Goal: Task Accomplishment & Management: Manage account settings

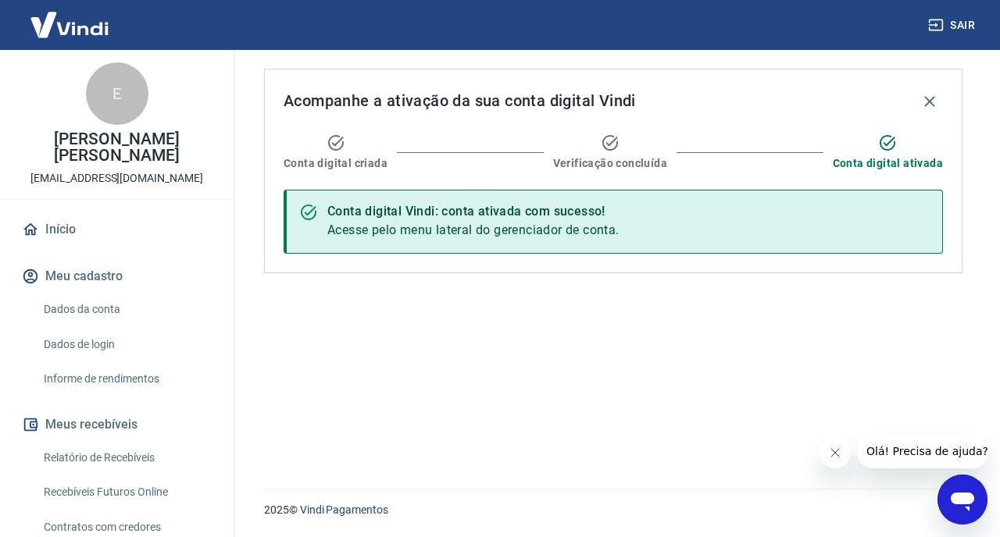
click at [839, 455] on icon "Fechar mensagem da empresa" at bounding box center [835, 453] width 12 height 12
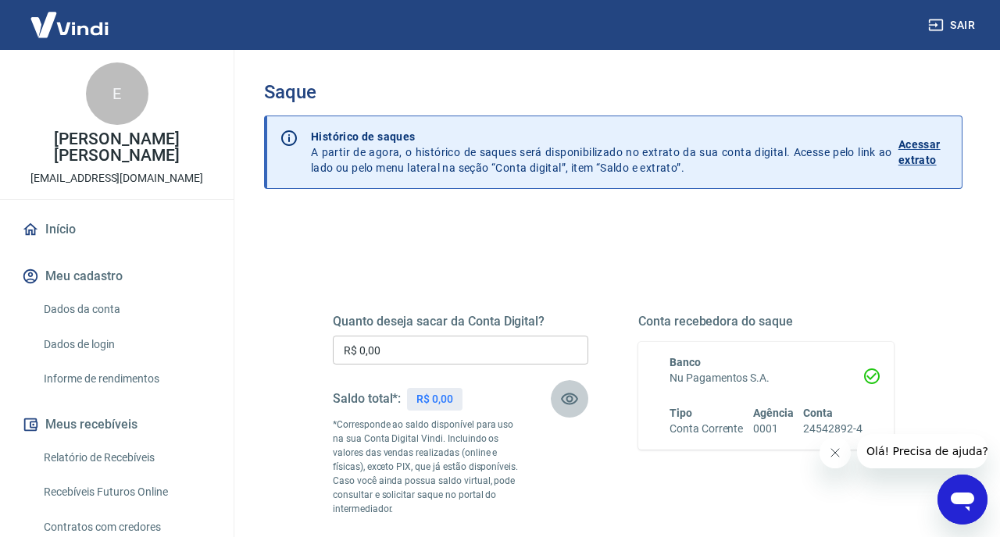
click at [565, 405] on icon "button" at bounding box center [569, 399] width 19 height 19
click at [835, 458] on icon "Fechar mensagem da empresa" at bounding box center [835, 453] width 12 height 12
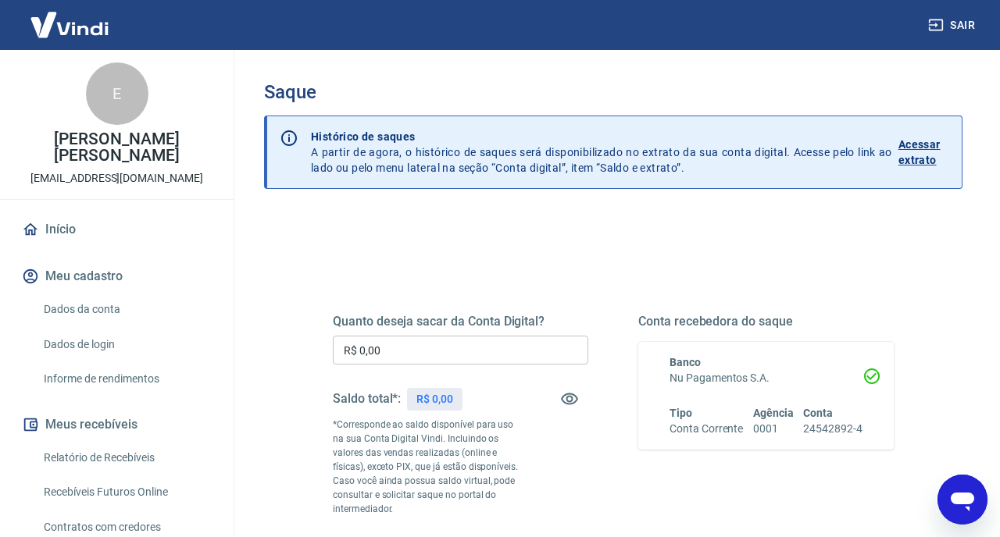
click at [931, 141] on p "Acessar extrato" at bounding box center [923, 152] width 51 height 31
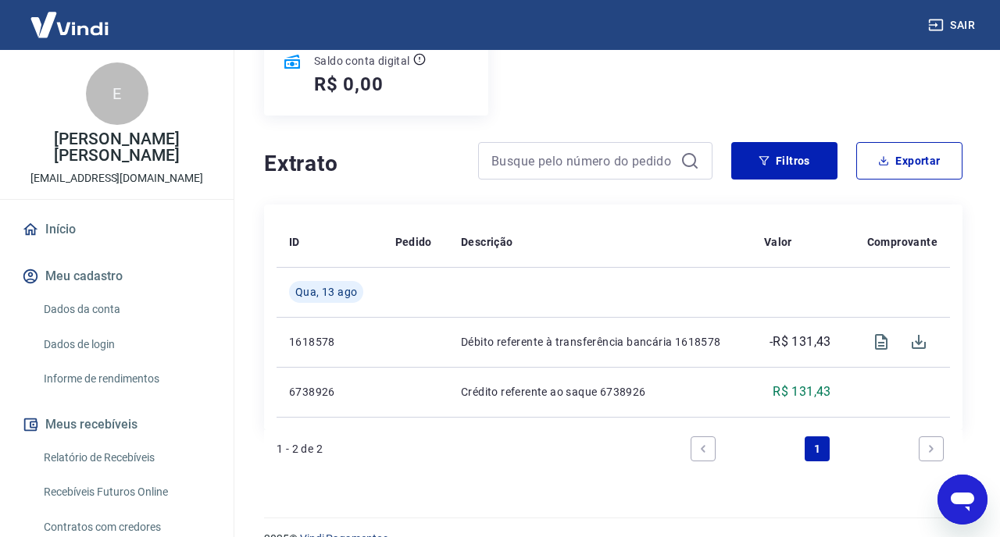
scroll to position [248, 0]
